Goal: Find specific page/section: Find specific page/section

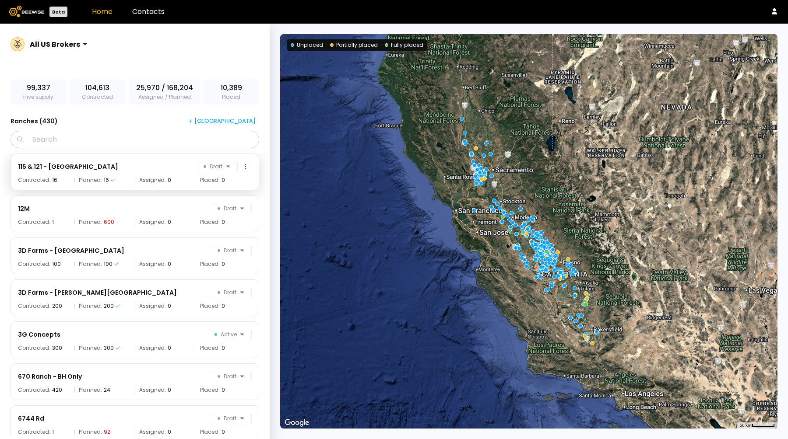
click at [105, 166] on div "115 & 121 - Agriland Draft" at bounding box center [135, 166] width 234 height 11
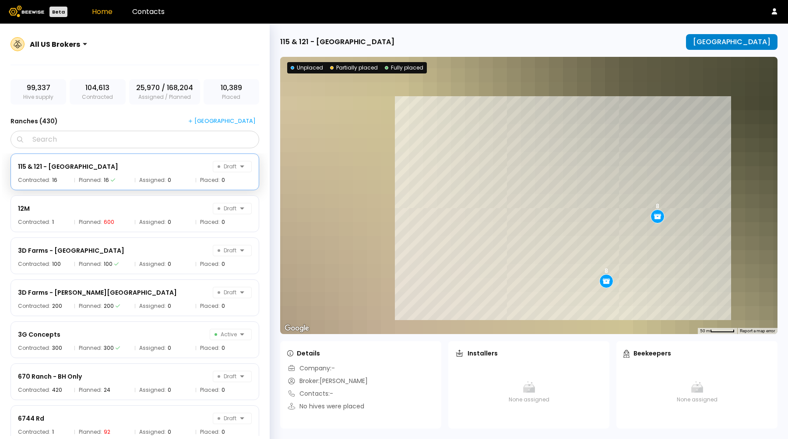
click at [743, 42] on div "Manage Ranch" at bounding box center [731, 42] width 77 height 8
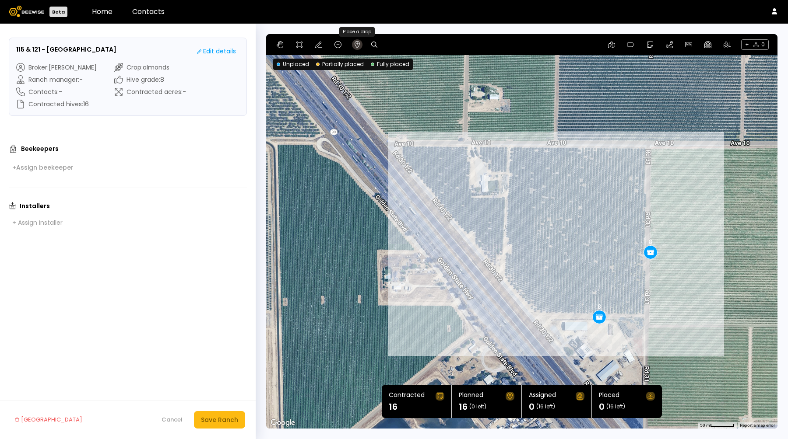
click at [356, 41] on icon at bounding box center [357, 44] width 7 height 7
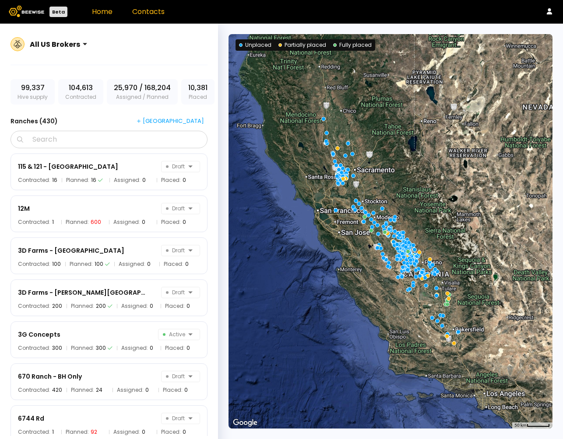
click at [143, 9] on link "Contacts" at bounding box center [148, 12] width 32 height 10
